Goal: Share content: Share content

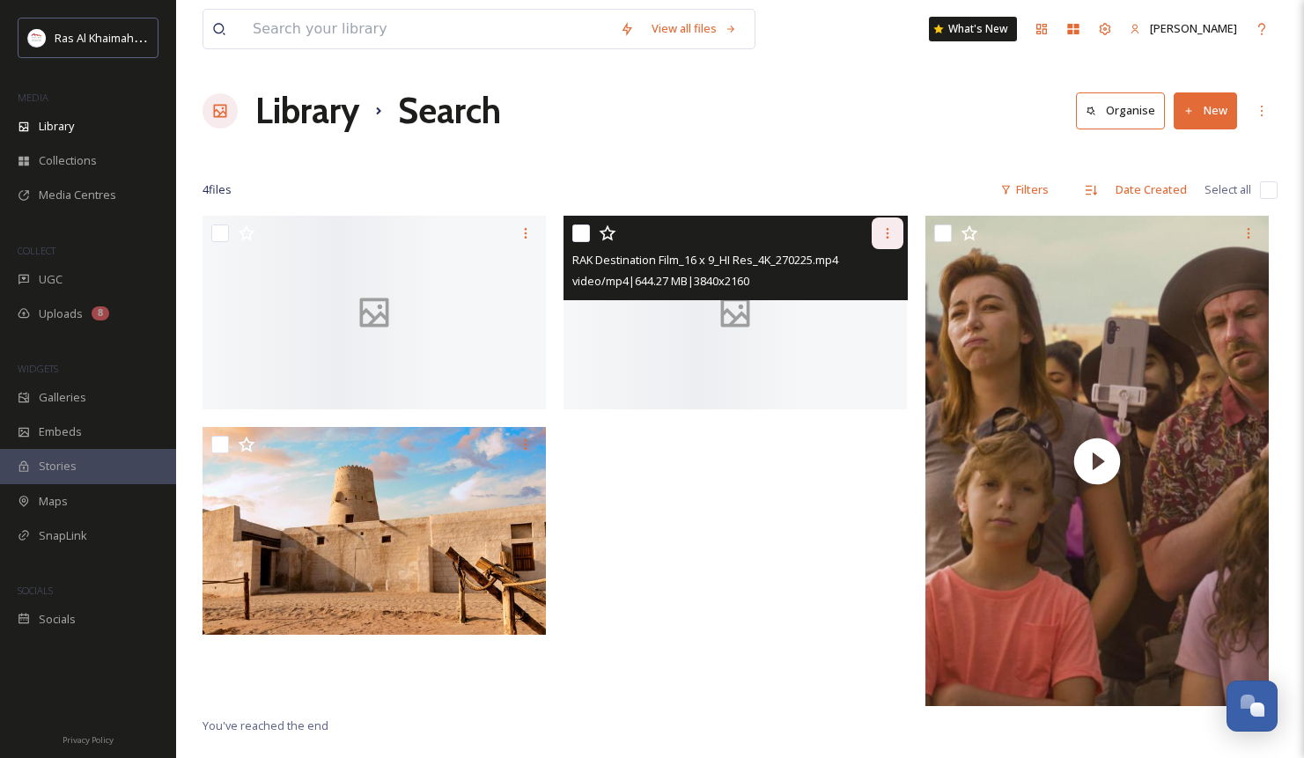
click at [886, 238] on icon at bounding box center [887, 233] width 14 height 14
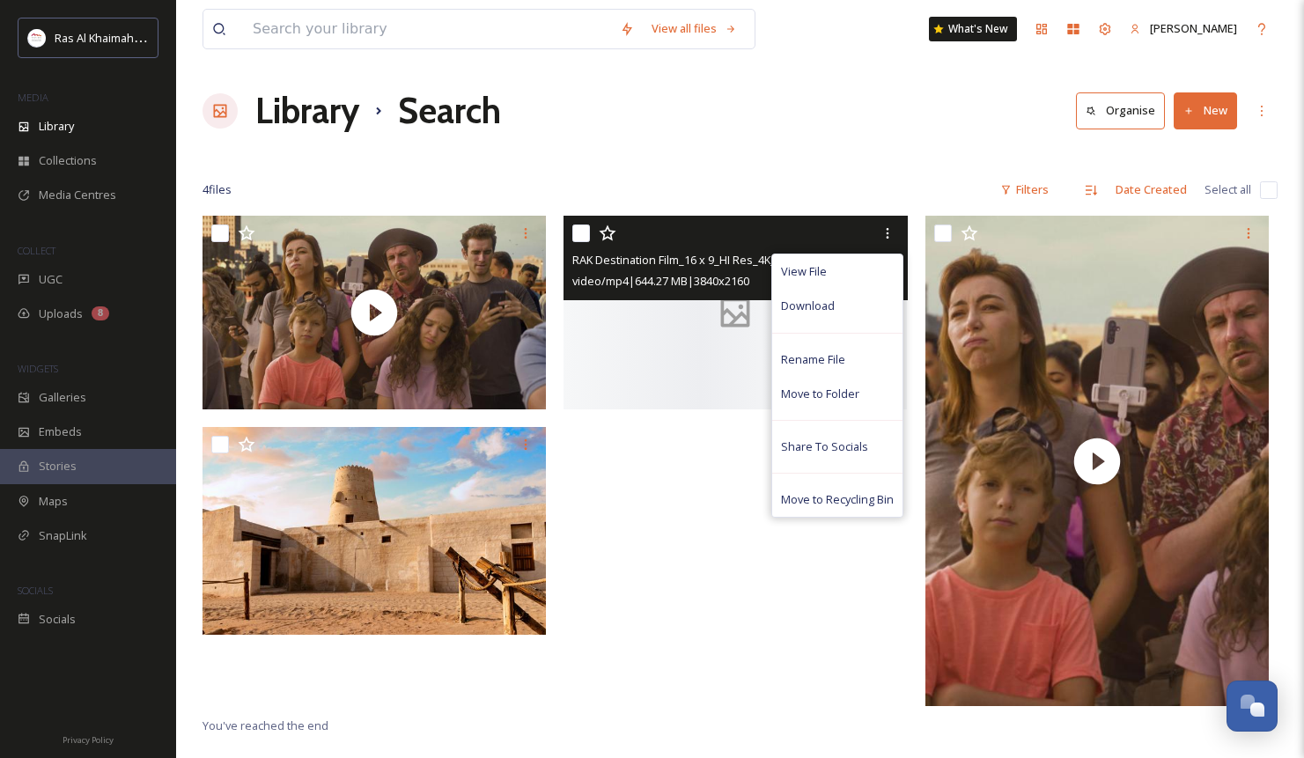
click at [683, 264] on span "RAK Destination Film_16 x 9_HI Res_4K_270225.mp4" at bounding box center [705, 260] width 266 height 16
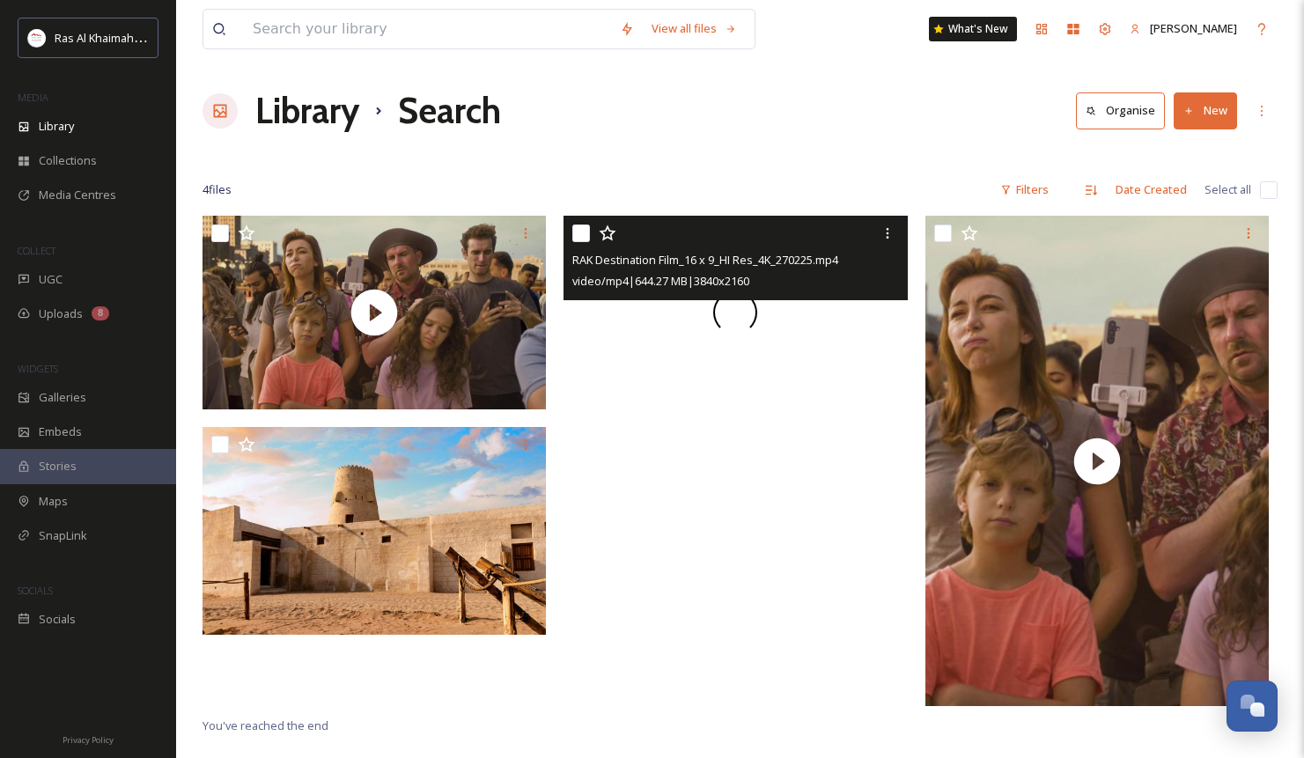
click at [660, 328] on div at bounding box center [734, 312] width 343 height 193
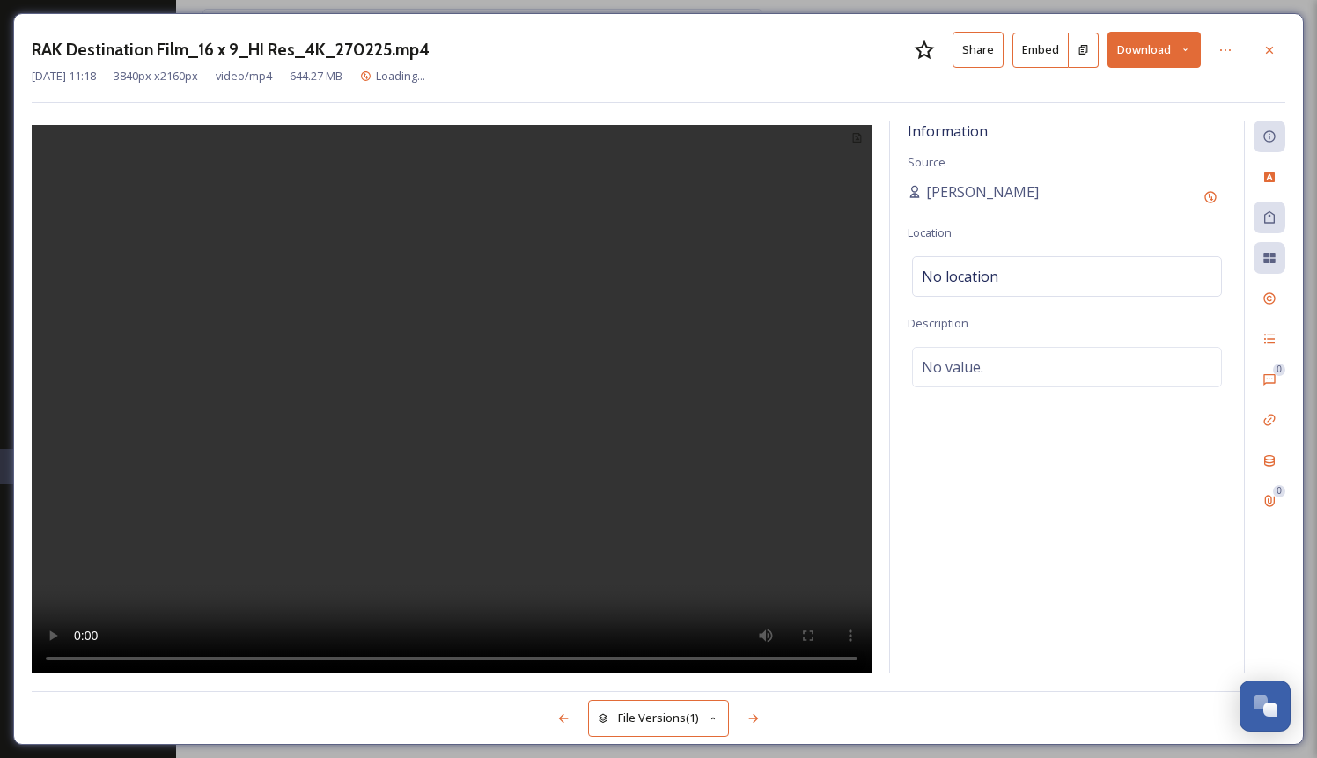
click at [973, 39] on button "Share" at bounding box center [978, 50] width 51 height 36
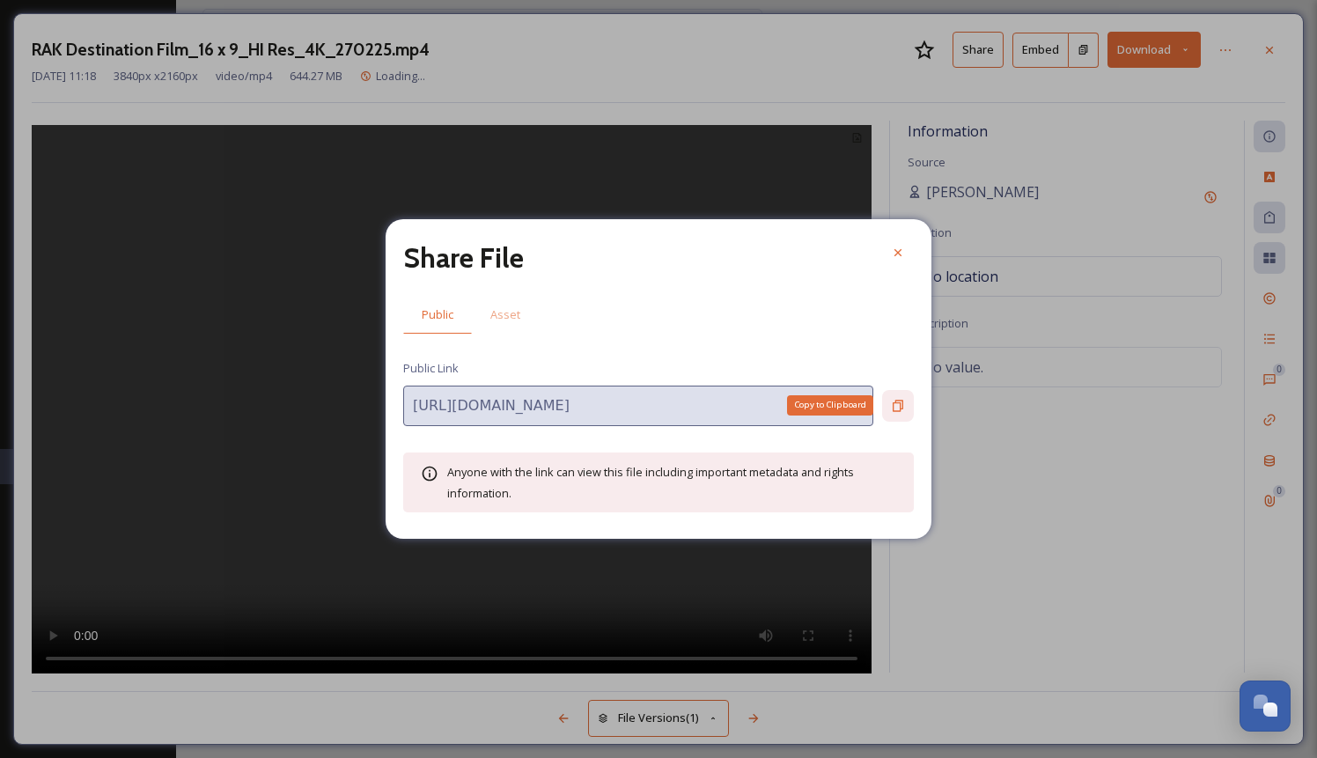
click at [893, 405] on icon at bounding box center [898, 406] width 14 height 14
click at [899, 252] on icon at bounding box center [897, 252] width 7 height 7
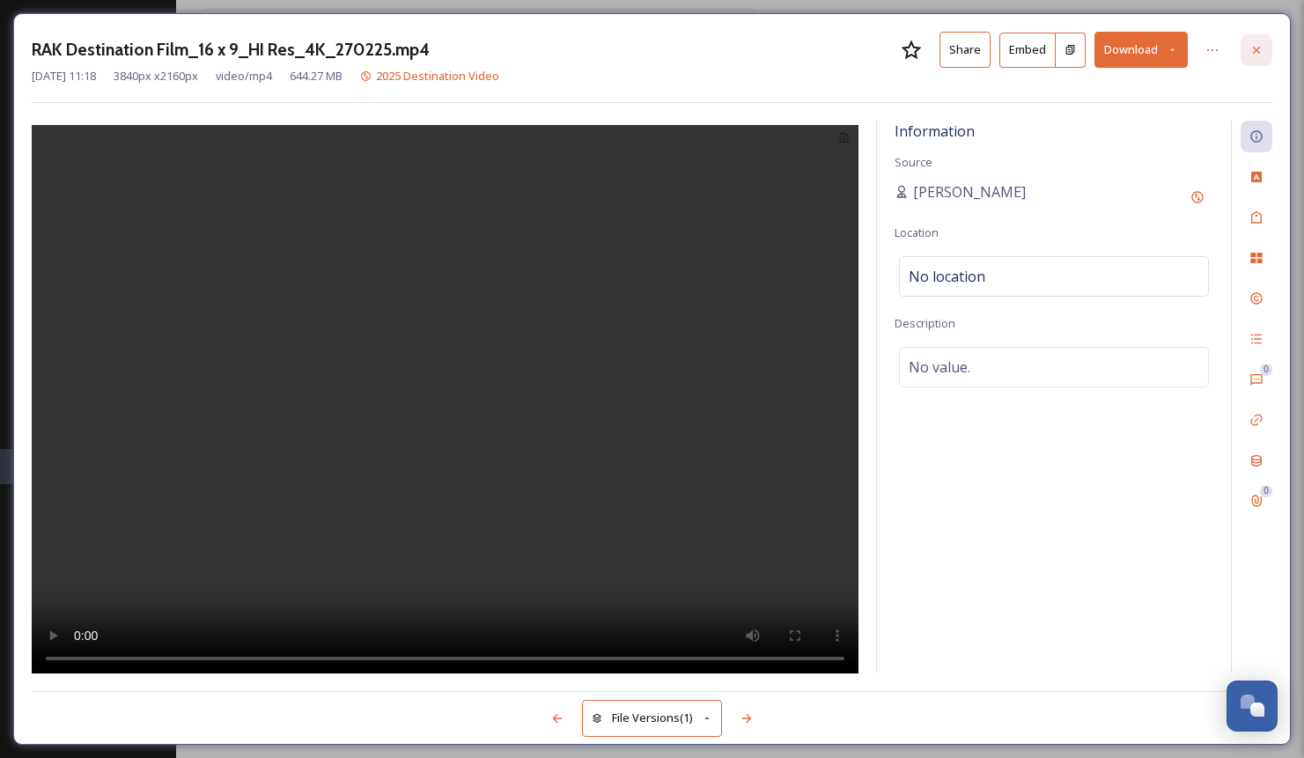
click at [1256, 49] on icon at bounding box center [1256, 49] width 7 height 7
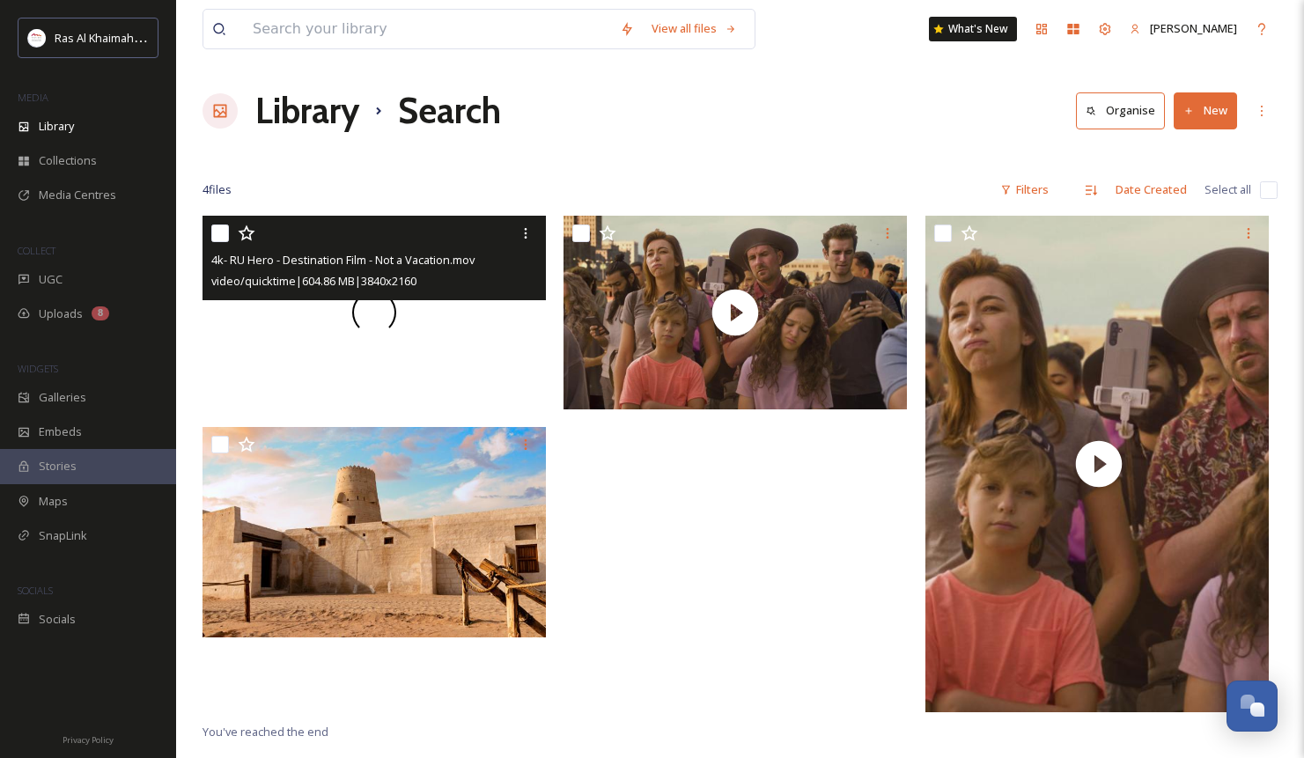
click at [480, 342] on div at bounding box center [373, 312] width 343 height 193
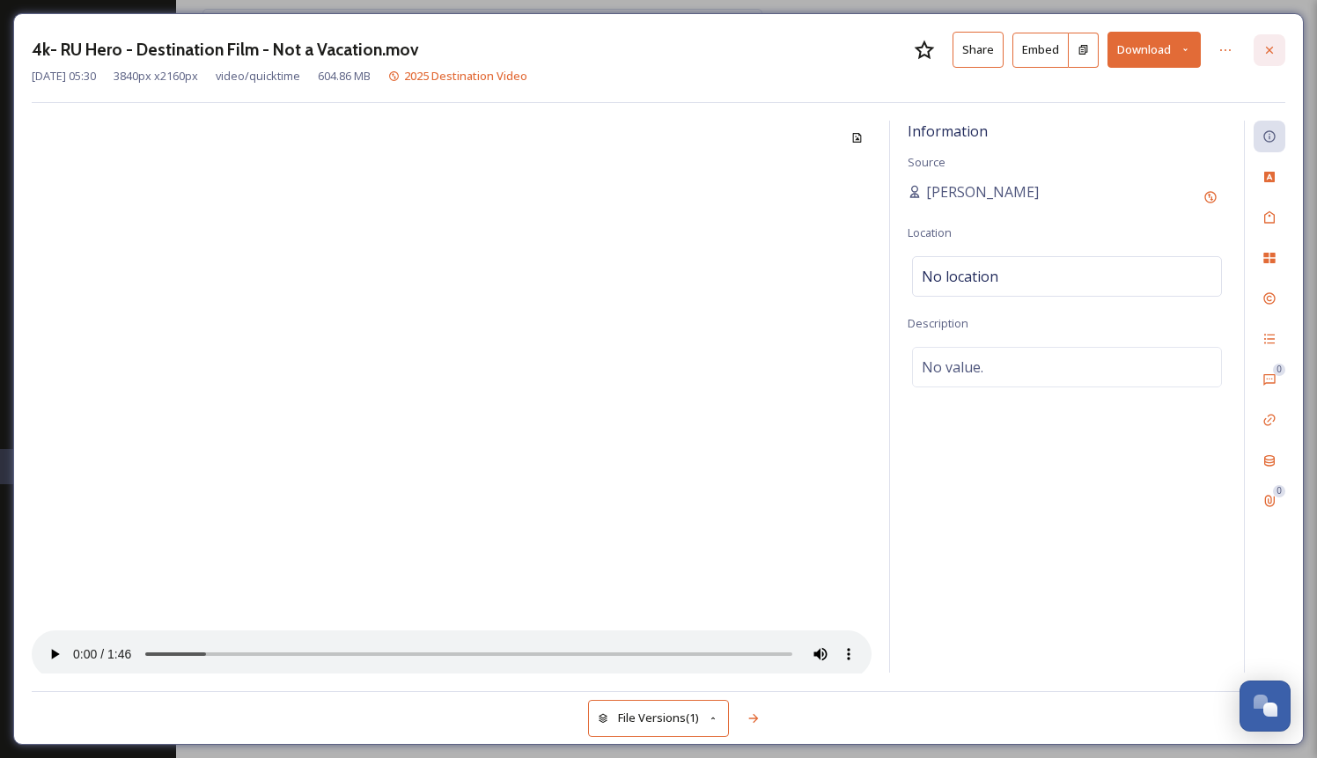
click at [1264, 41] on div at bounding box center [1270, 50] width 32 height 32
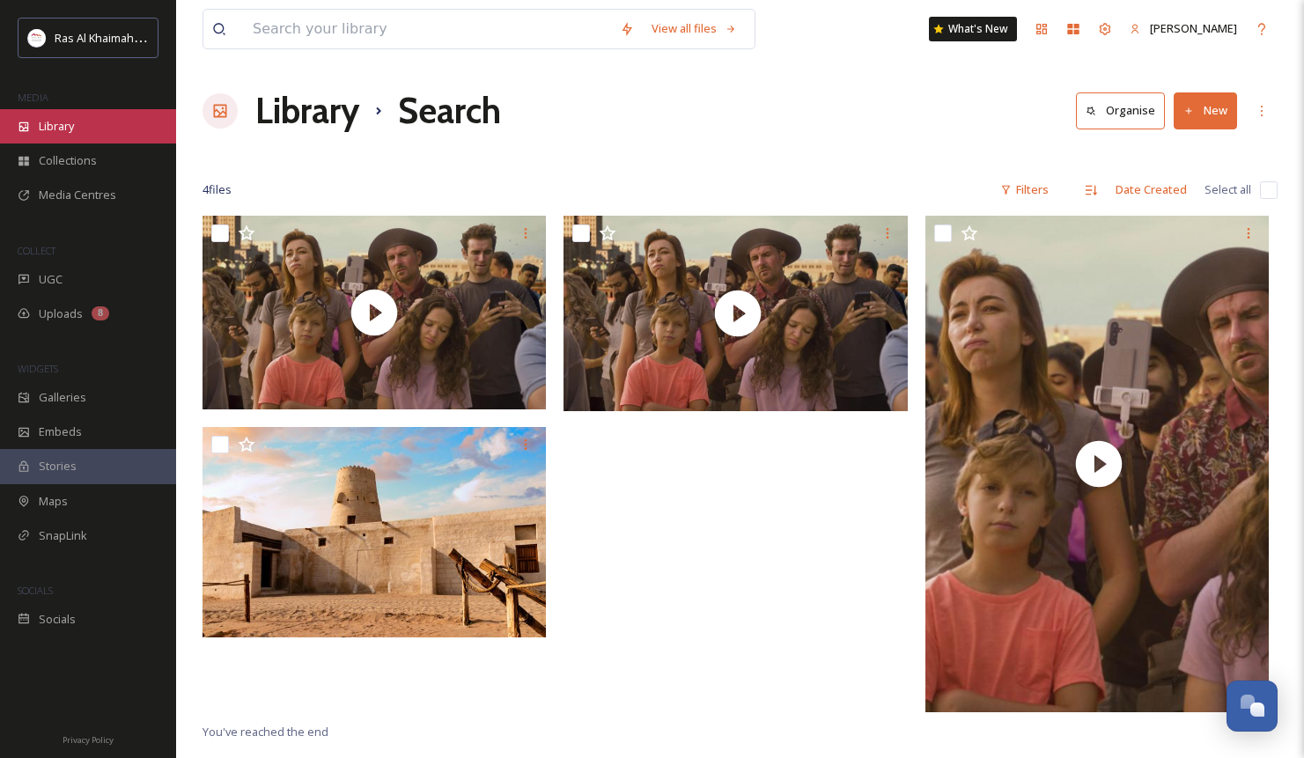
click at [68, 119] on span "Library" at bounding box center [56, 126] width 35 height 17
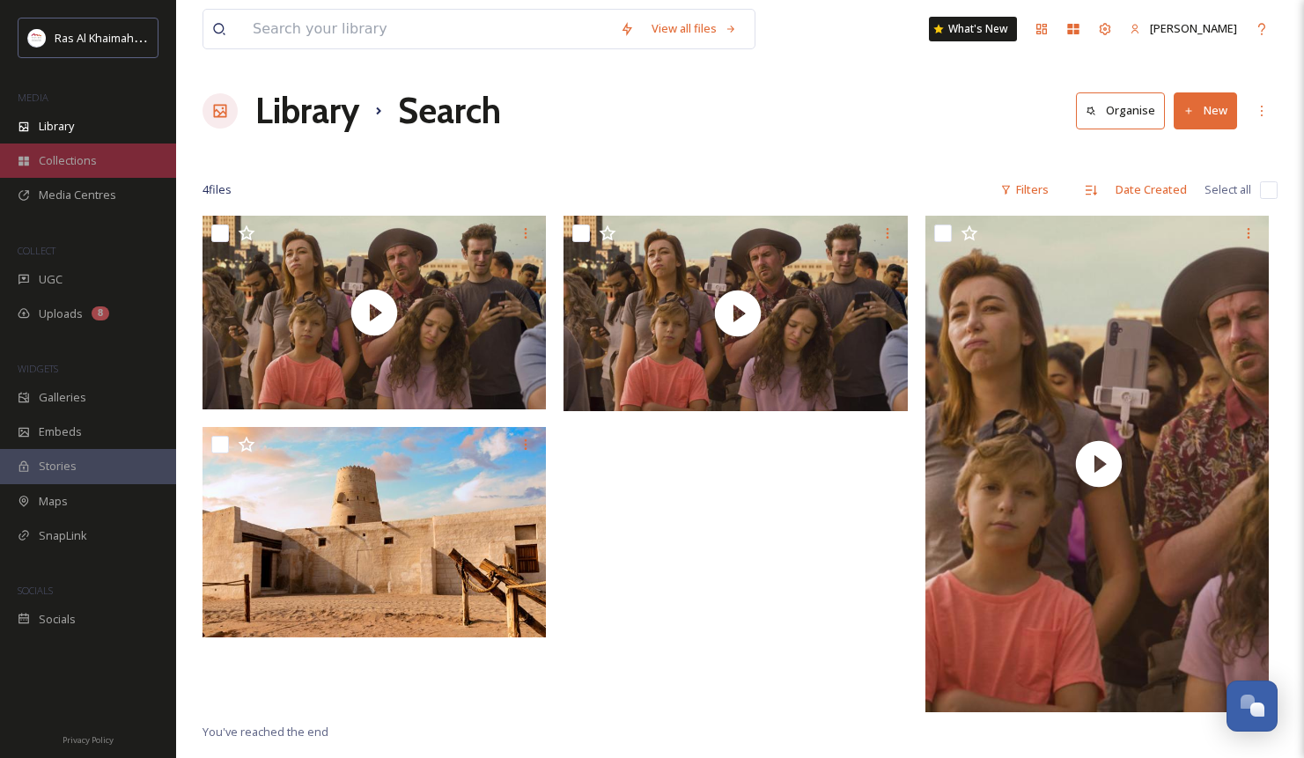
click at [68, 152] on span "Collections" at bounding box center [68, 160] width 58 height 17
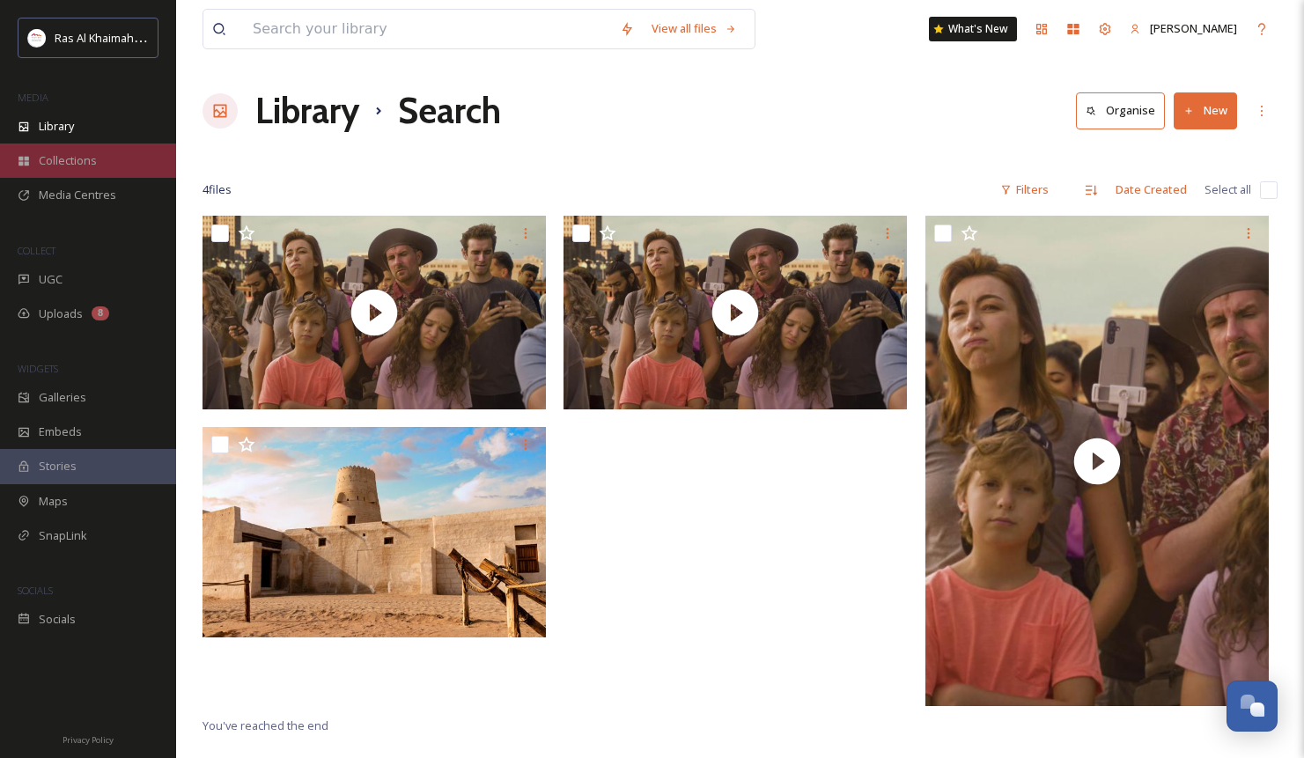
click at [63, 164] on span "Collections" at bounding box center [68, 160] width 58 height 17
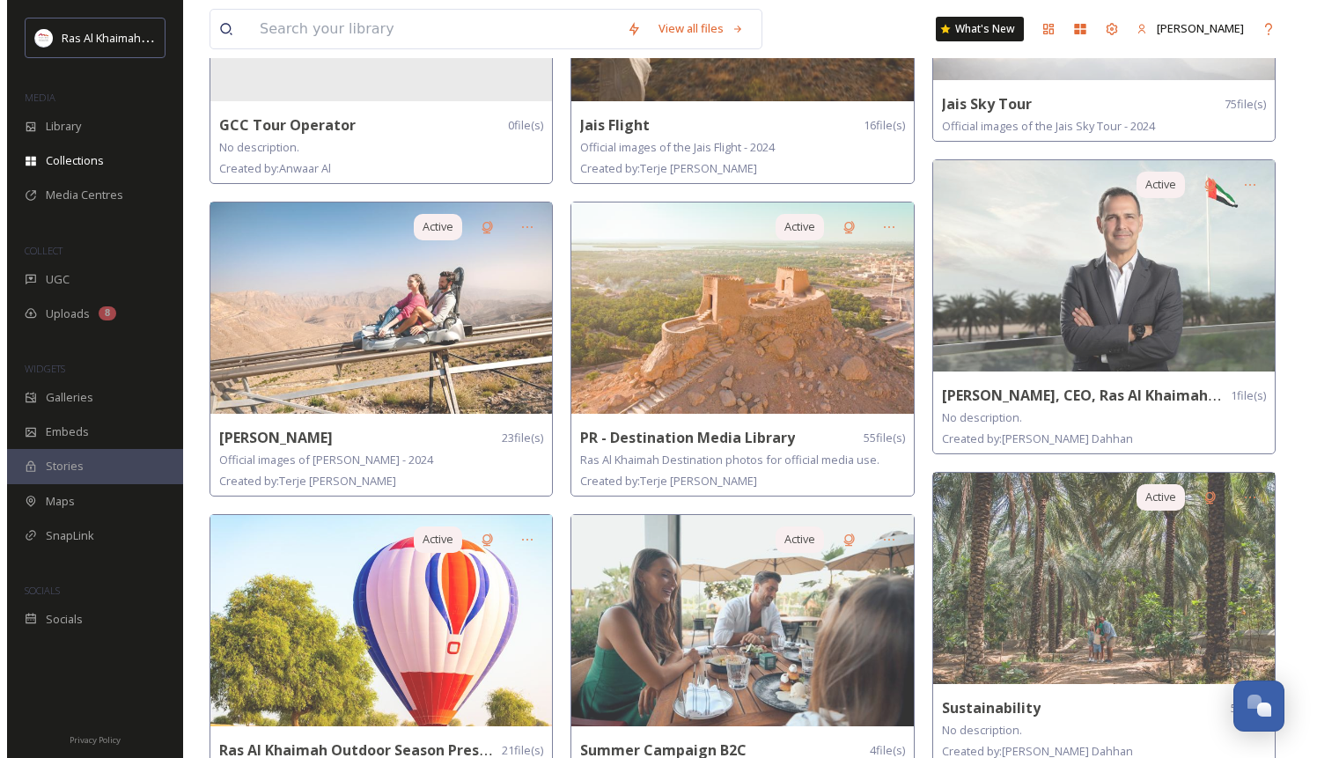
scroll to position [927, 0]
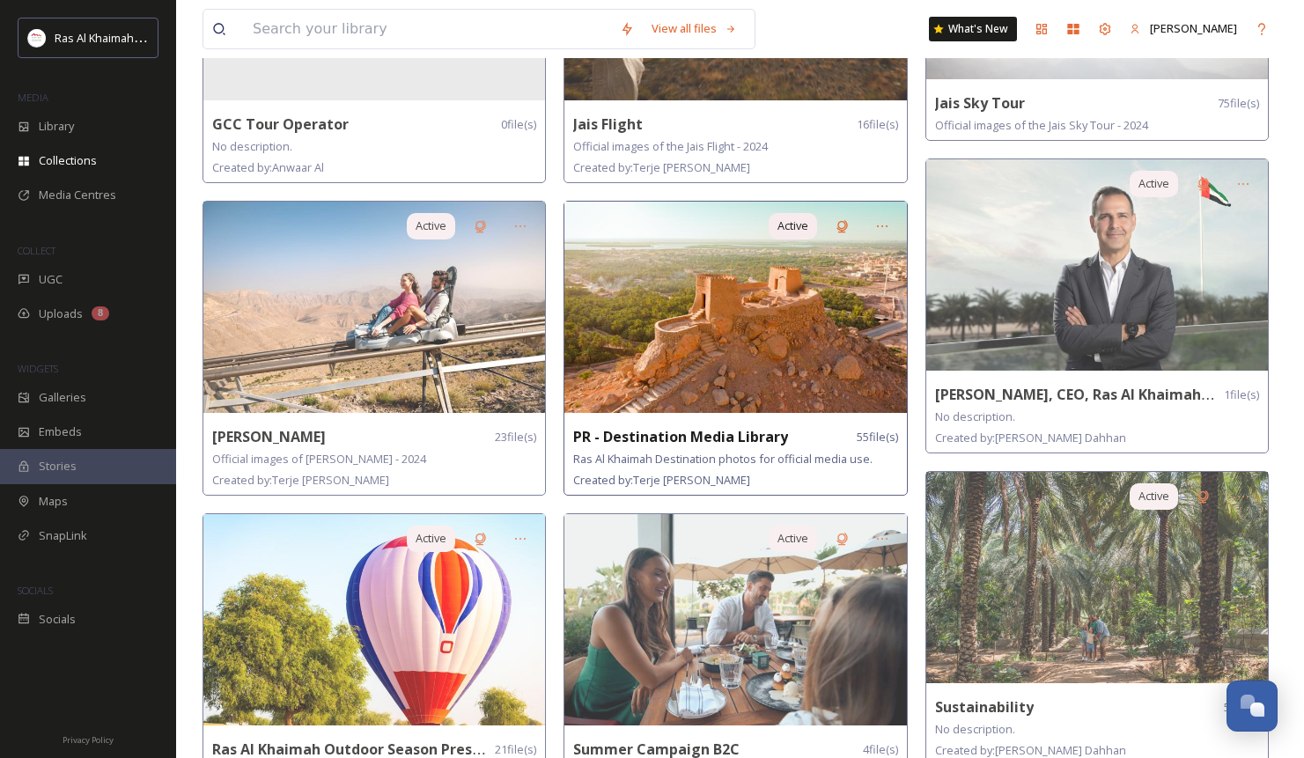
click at [852, 263] on img at bounding box center [735, 307] width 342 height 211
click at [718, 299] on img at bounding box center [735, 307] width 342 height 211
click at [742, 368] on img at bounding box center [735, 307] width 342 height 211
click at [879, 225] on icon at bounding box center [882, 226] width 14 height 14
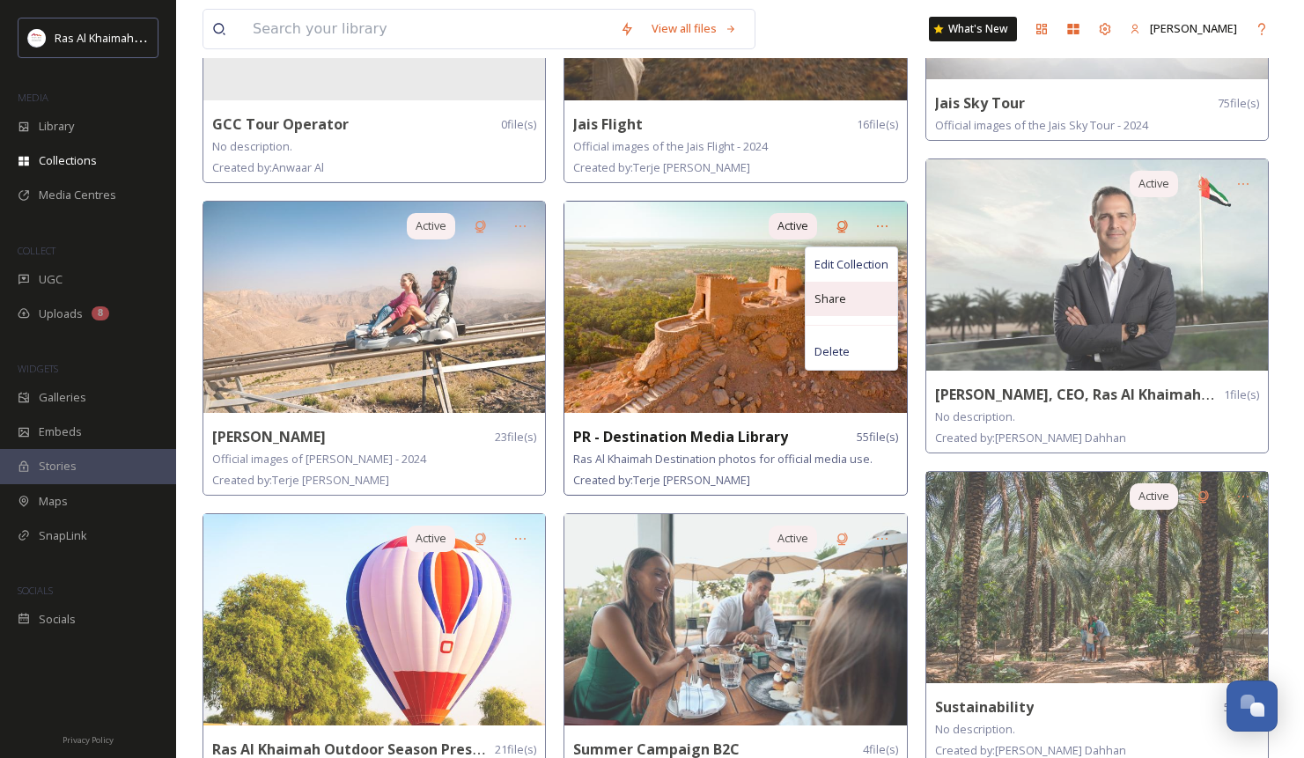
click at [849, 292] on div "Share" at bounding box center [852, 299] width 92 height 34
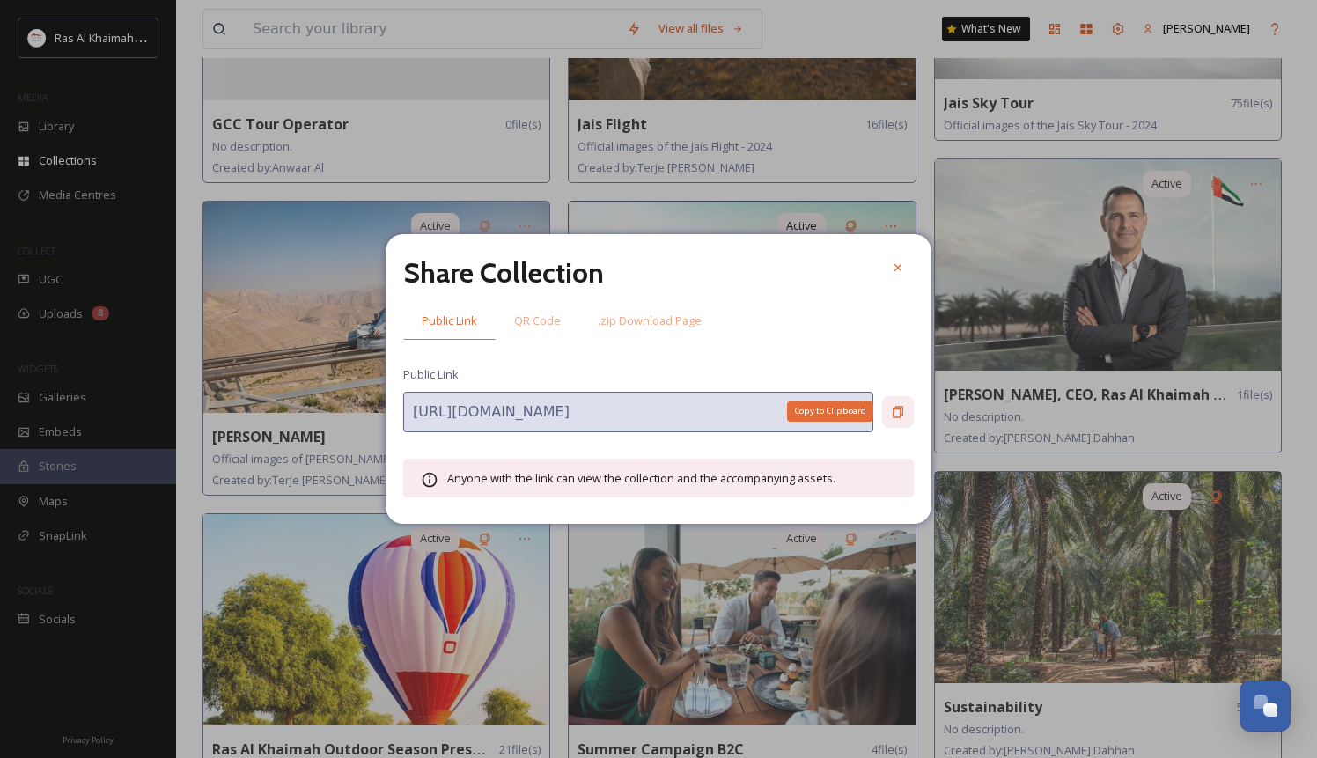
click at [890, 408] on div "Copy to Clipboard" at bounding box center [898, 412] width 32 height 32
